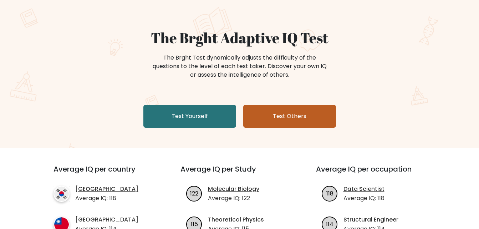
scroll to position [44, 0]
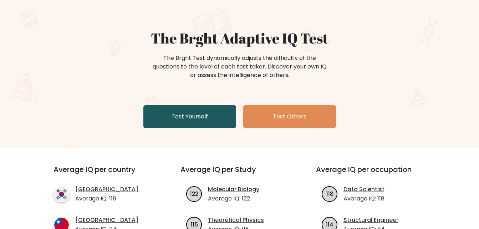
click at [221, 115] on link "Test Yourself" at bounding box center [189, 116] width 93 height 23
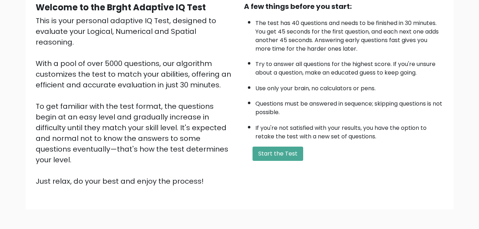
scroll to position [72, 0]
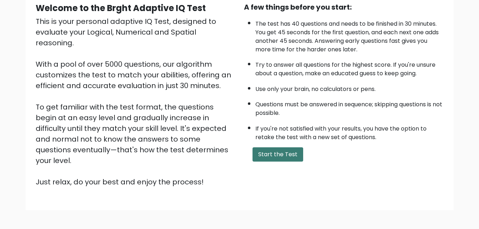
click at [279, 153] on button "Start the Test" at bounding box center [278, 154] width 51 height 14
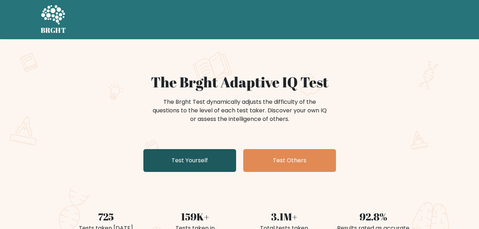
scroll to position [24, 0]
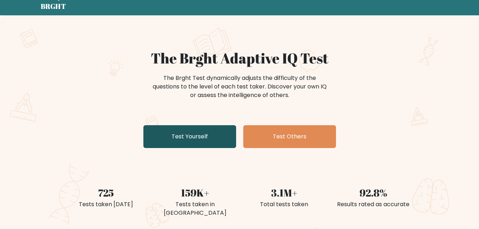
click at [203, 134] on link "Test Yourself" at bounding box center [189, 136] width 93 height 23
click at [207, 142] on link "Test Yourself" at bounding box center [189, 136] width 93 height 23
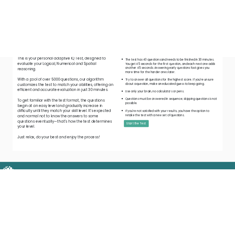
scroll to position [52, 0]
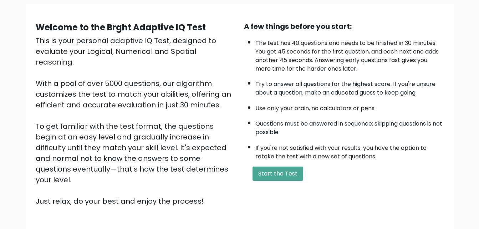
click at [439, 112] on li "Use only your brain, no calculators or pens." at bounding box center [349, 107] width 188 height 12
click at [460, 128] on div "Welcome to the Brght Adaptive IQ Test This is your personal adaptive IQ Test, d…" at bounding box center [239, 119] width 479 height 265
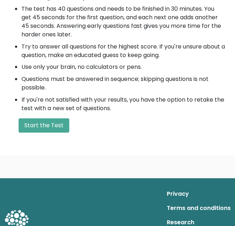
scroll to position [245, 0]
